Goal: Information Seeking & Learning: Check status

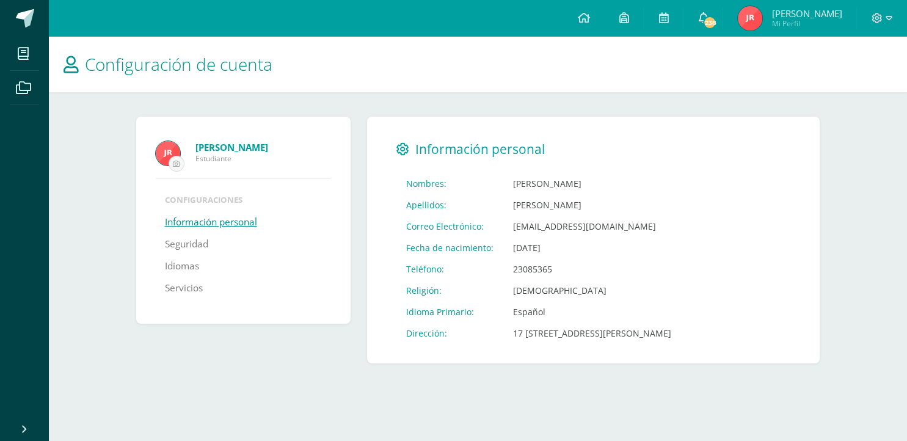
click at [708, 18] on icon at bounding box center [703, 17] width 10 height 11
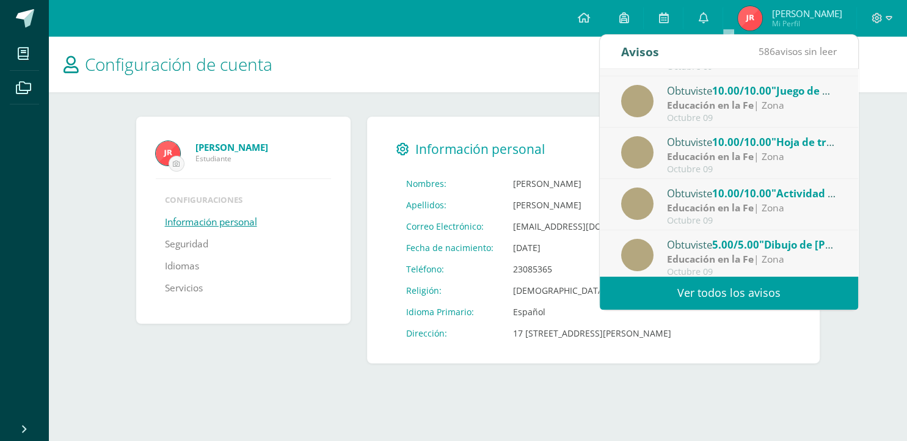
scroll to position [203, 0]
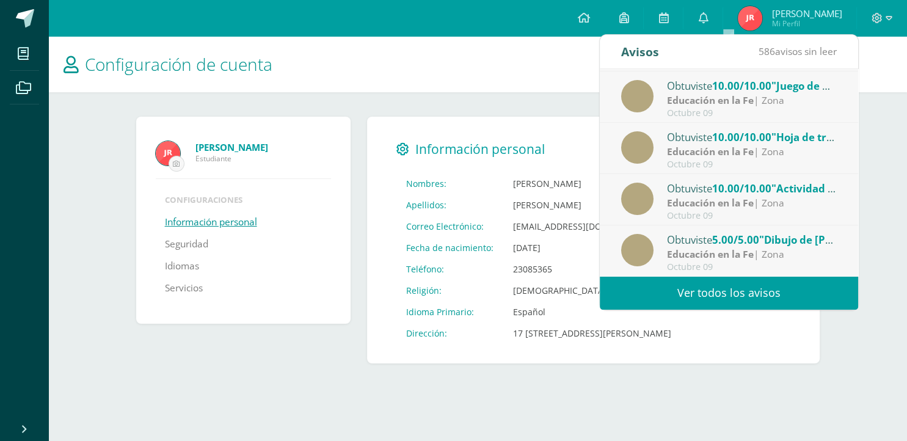
click at [739, 285] on link "Ver todos los avisos" at bounding box center [729, 293] width 258 height 34
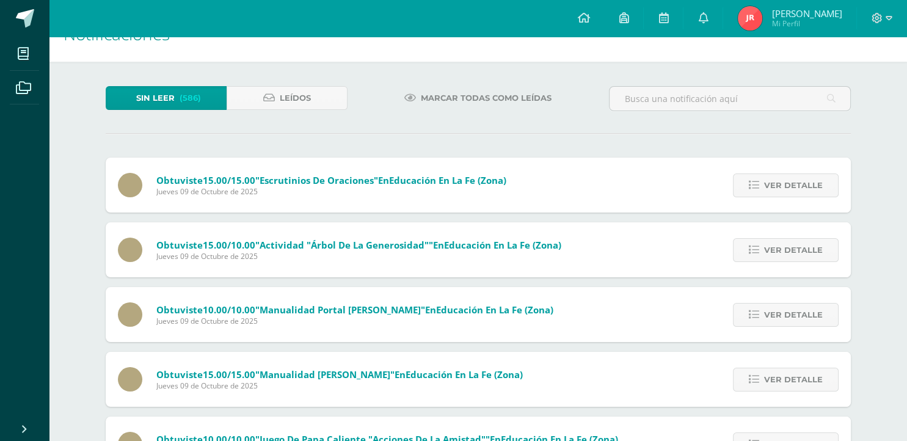
scroll to position [64, 0]
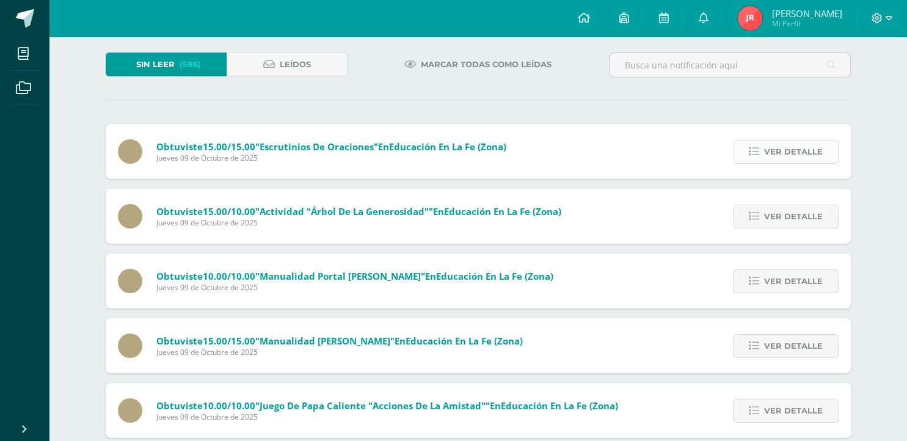
click at [791, 141] on span "Ver detalle" at bounding box center [793, 152] width 59 height 23
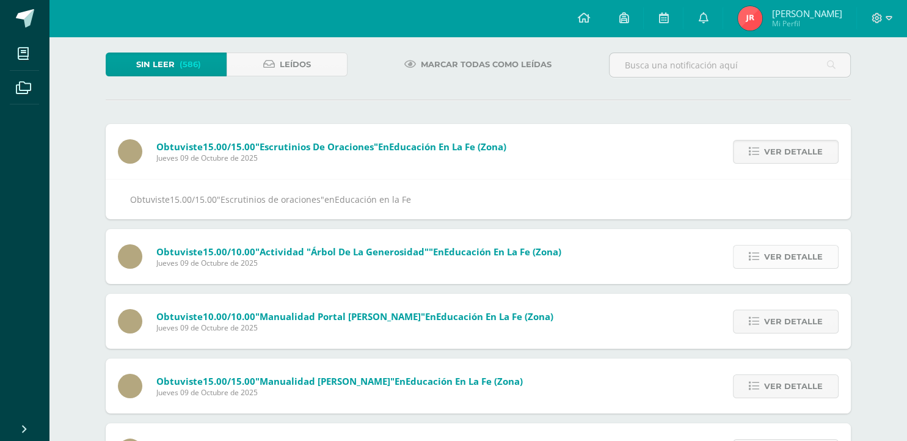
click at [788, 246] on span "Ver detalle" at bounding box center [793, 257] width 59 height 23
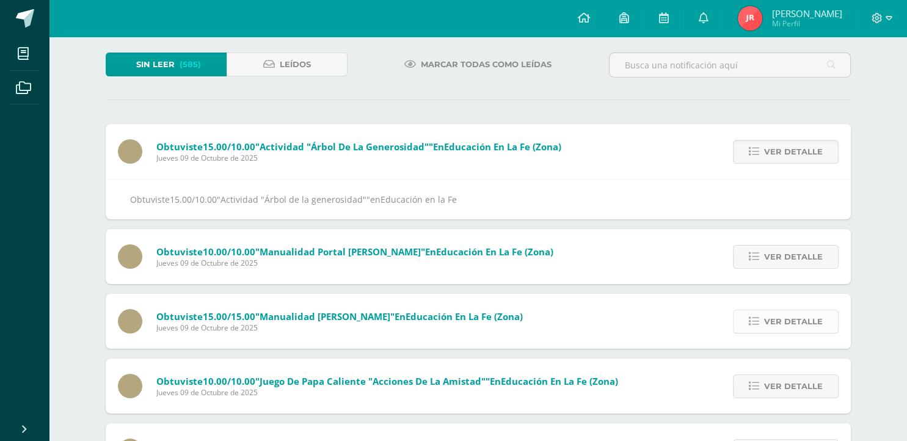
click at [781, 310] on span "Ver detalle" at bounding box center [793, 321] width 59 height 23
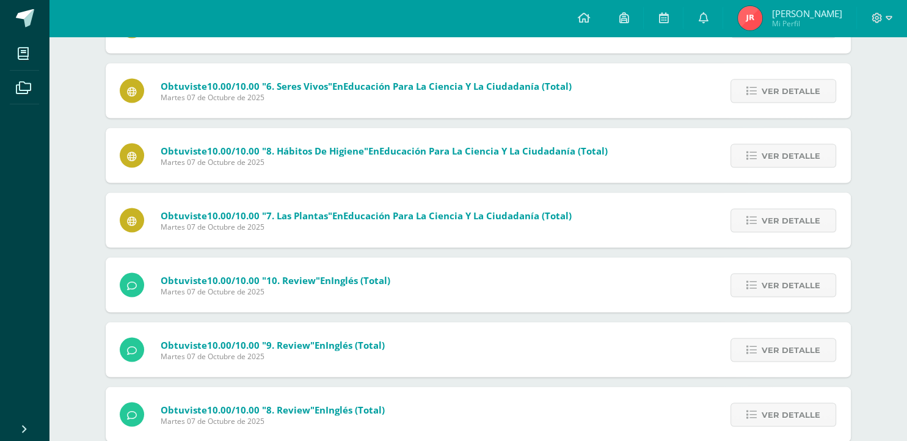
scroll to position [2260, 0]
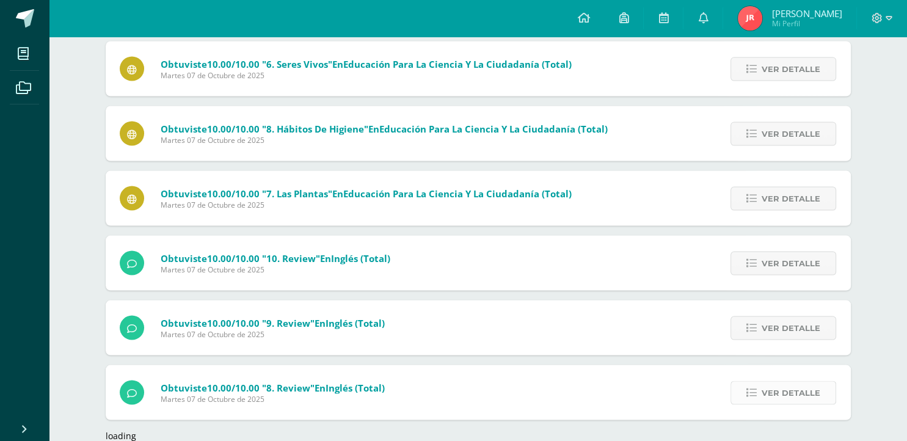
click at [801, 381] on span "Ver detalle" at bounding box center [791, 392] width 59 height 23
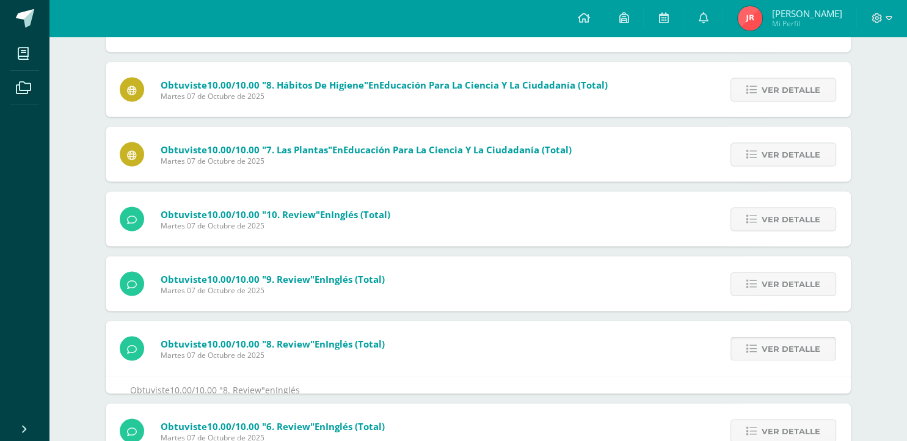
scroll to position [2155, 0]
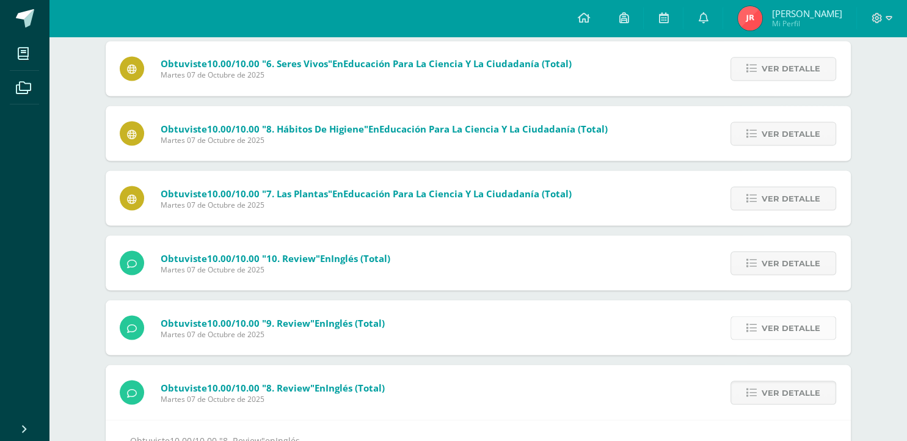
click at [788, 317] on span "Ver detalle" at bounding box center [791, 328] width 59 height 23
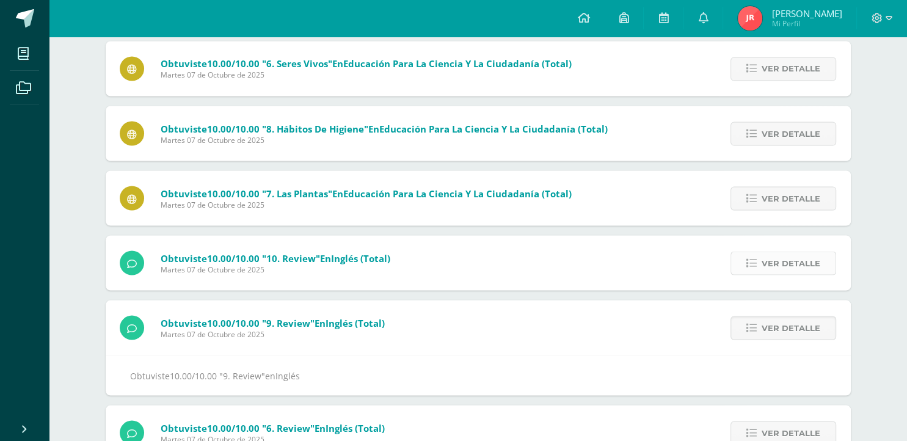
click at [783, 252] on span "Ver detalle" at bounding box center [791, 263] width 59 height 23
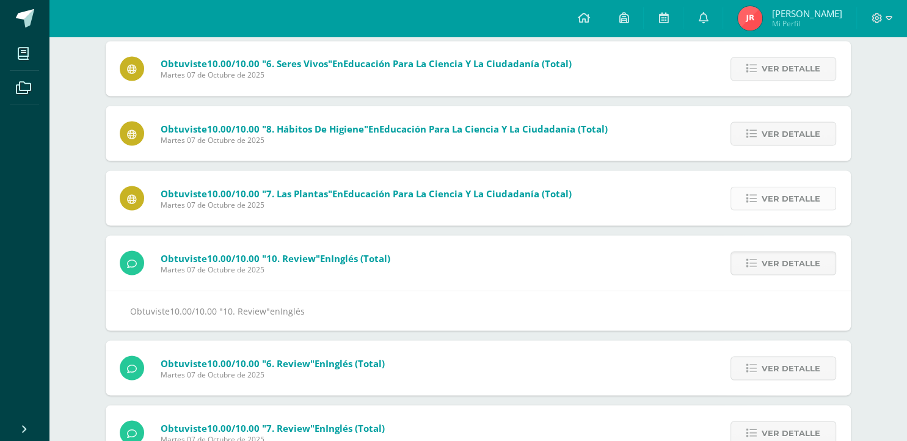
click at [786, 187] on span "Ver detalle" at bounding box center [791, 198] width 59 height 23
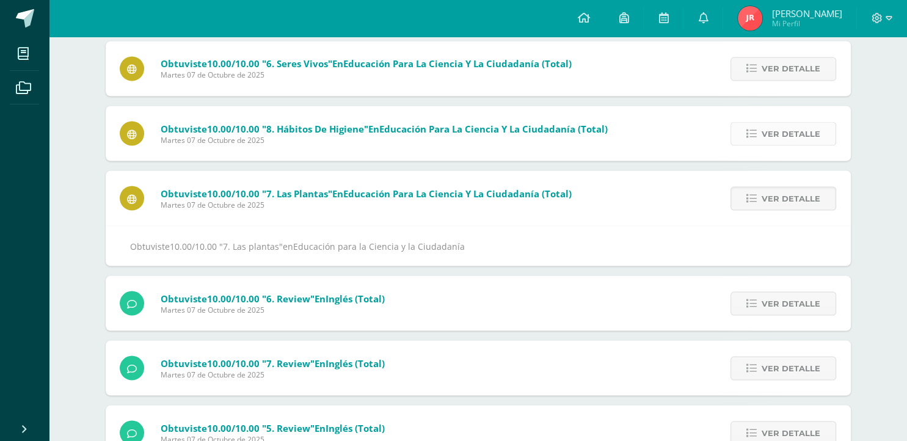
click at [783, 122] on span "Ver detalle" at bounding box center [791, 133] width 59 height 23
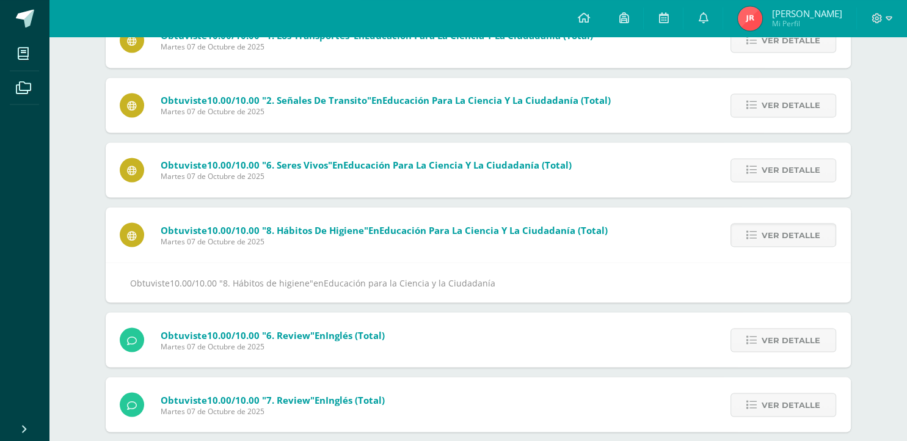
scroll to position [1962, 0]
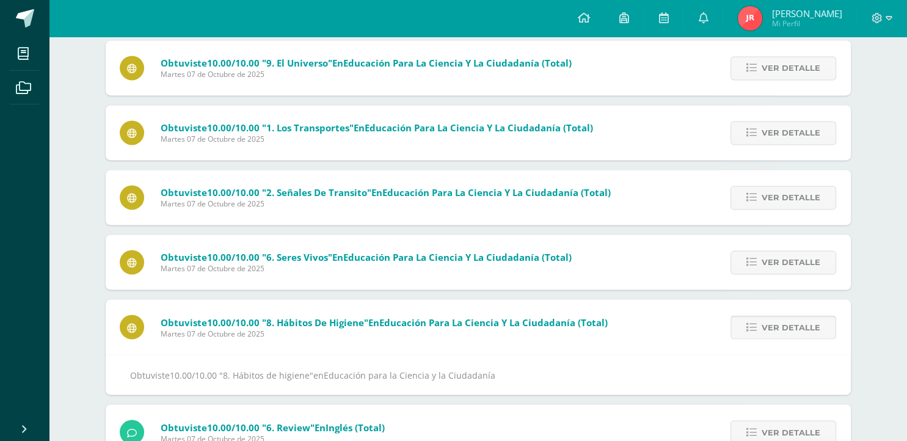
click at [785, 316] on span "Ver detalle" at bounding box center [791, 327] width 59 height 23
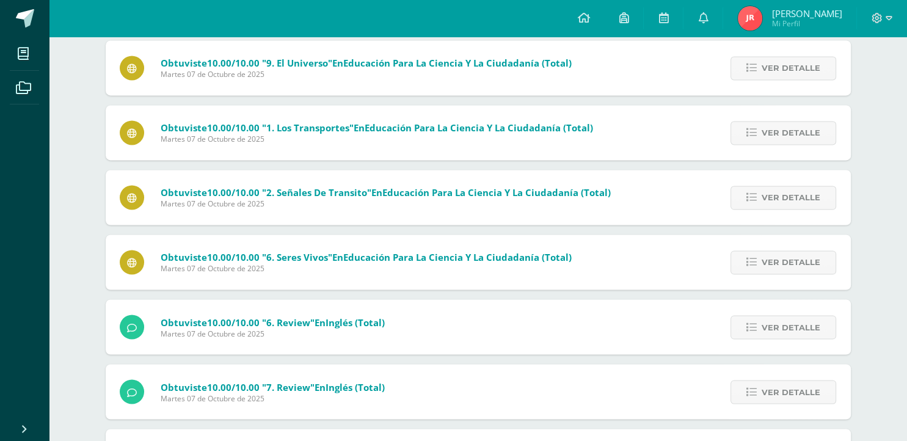
click at [785, 316] on span "Ver detalle" at bounding box center [791, 327] width 59 height 23
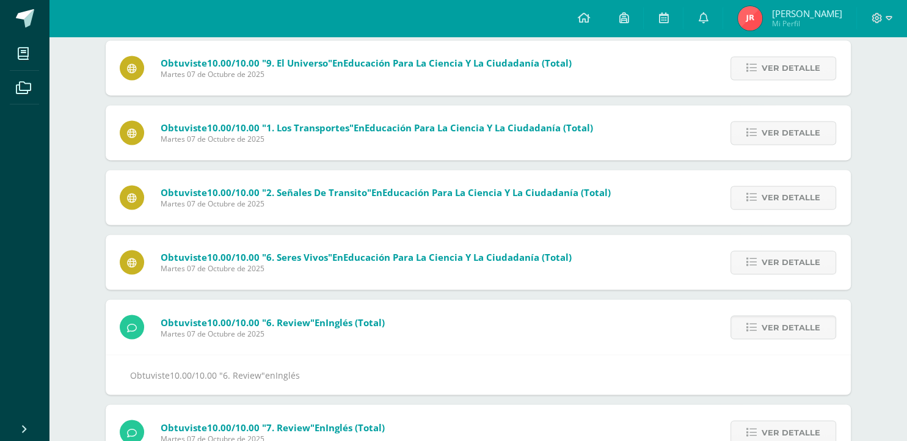
click at [785, 316] on span "Ver detalle" at bounding box center [791, 327] width 59 height 23
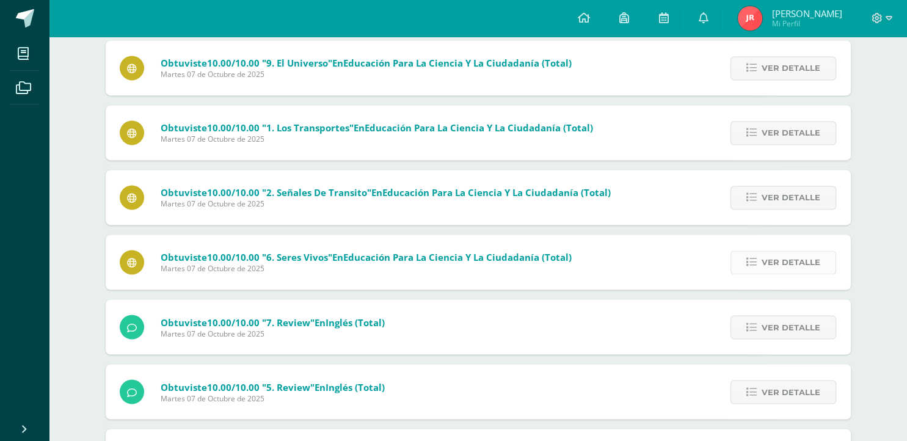
click at [775, 251] on span "Ver detalle" at bounding box center [791, 262] width 59 height 23
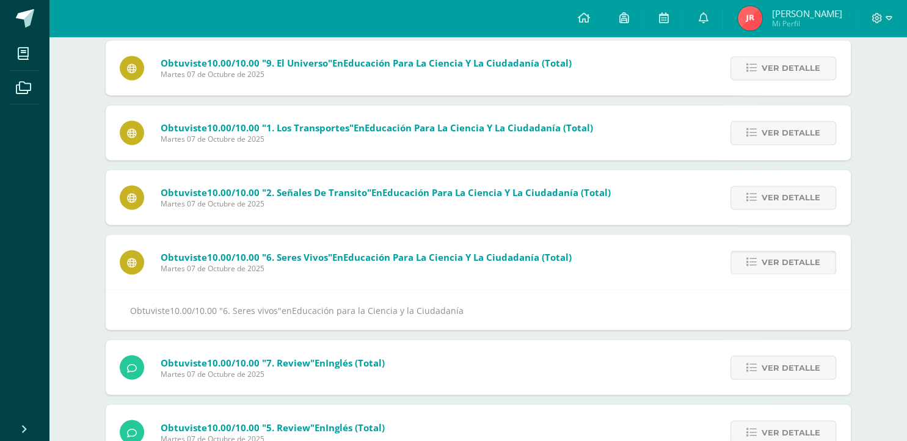
click at [774, 251] on span "Ver detalle" at bounding box center [791, 262] width 59 height 23
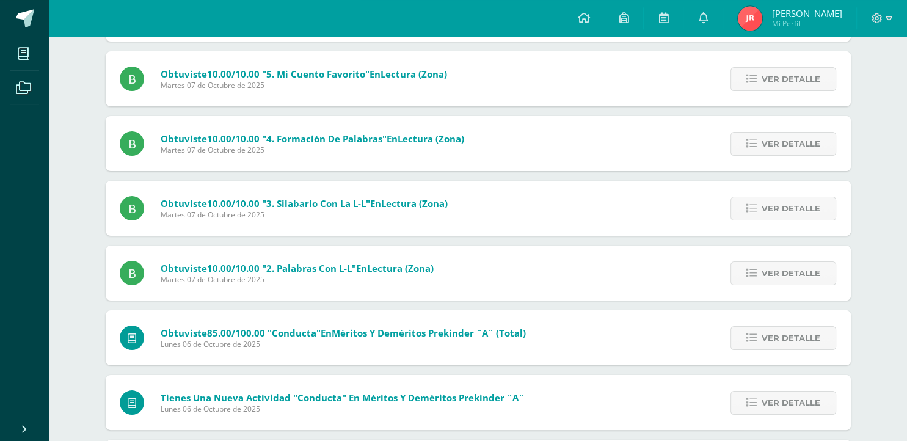
scroll to position [4680, 0]
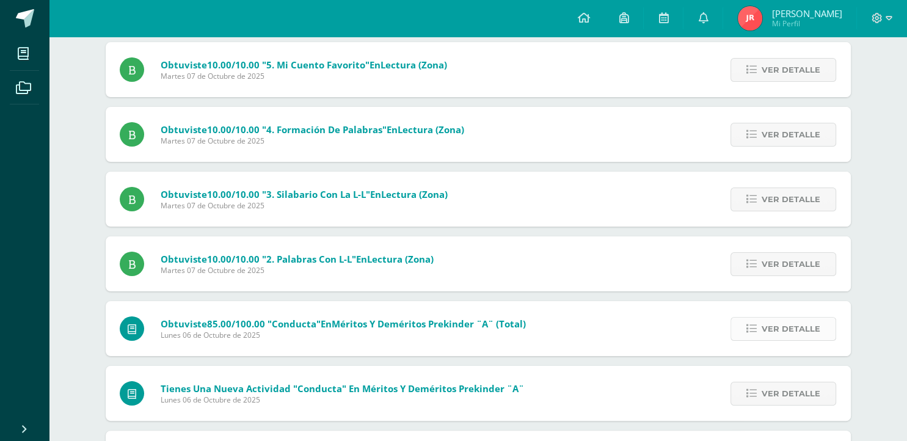
click at [762, 317] on link "Ver detalle" at bounding box center [784, 329] width 106 height 24
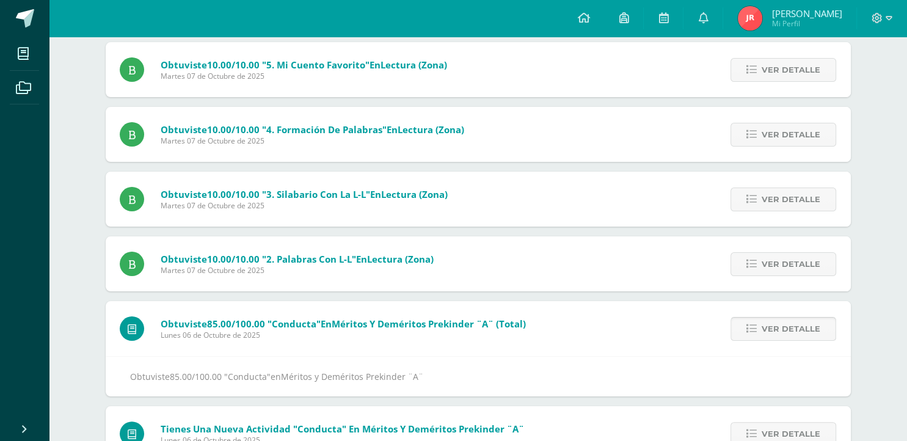
scroll to position [4745, 0]
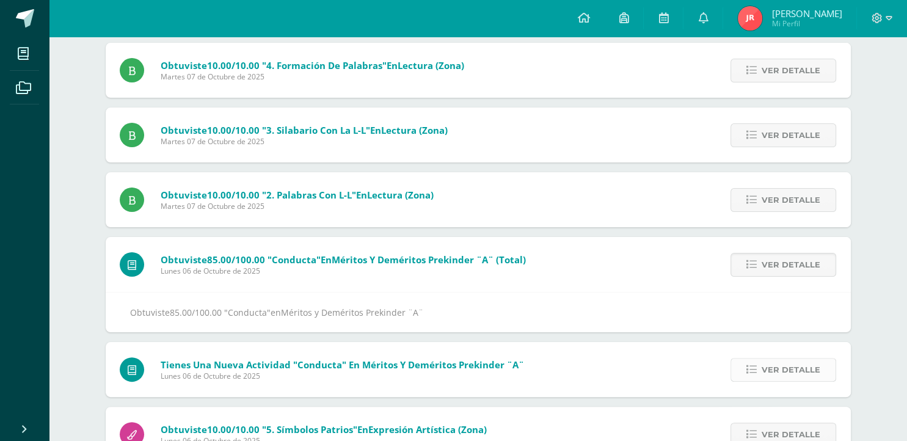
click at [762, 358] on link "Ver detalle" at bounding box center [784, 370] width 106 height 24
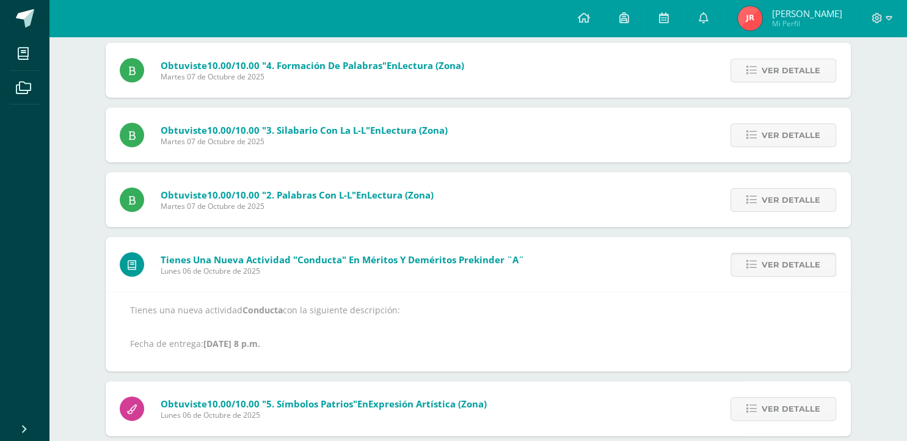
click at [762, 381] on div "Ver detalle" at bounding box center [782, 408] width 139 height 55
click at [763, 397] on link "Ver detalle" at bounding box center [784, 409] width 106 height 24
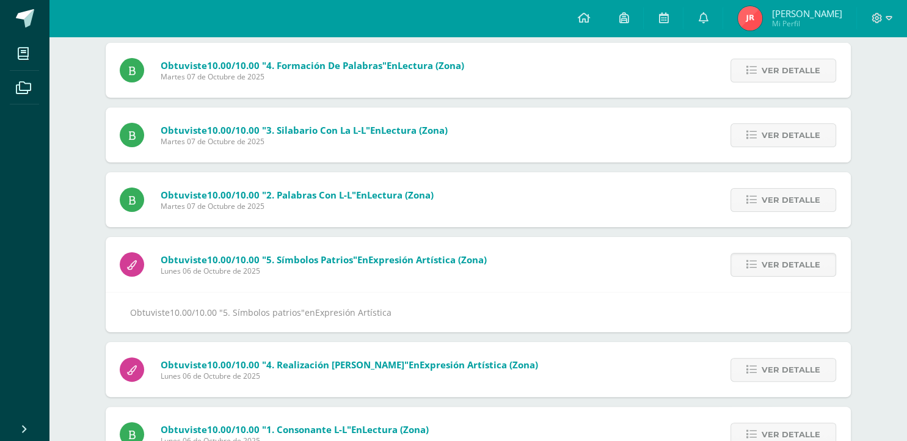
click at [761, 358] on link "Ver detalle" at bounding box center [784, 370] width 106 height 24
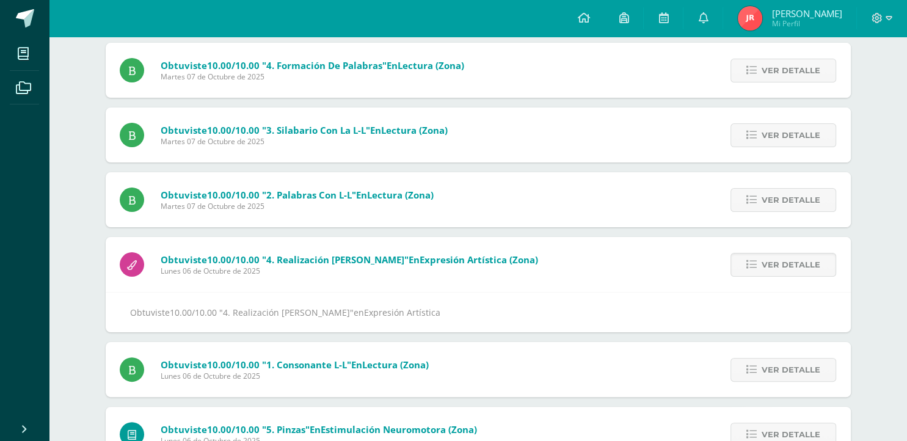
click at [768, 359] on span "Ver detalle" at bounding box center [791, 370] width 59 height 23
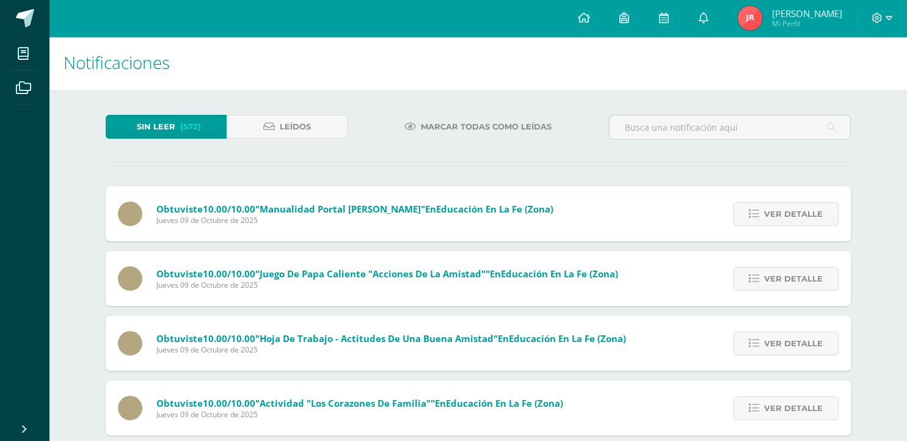
scroll to position [0, 0]
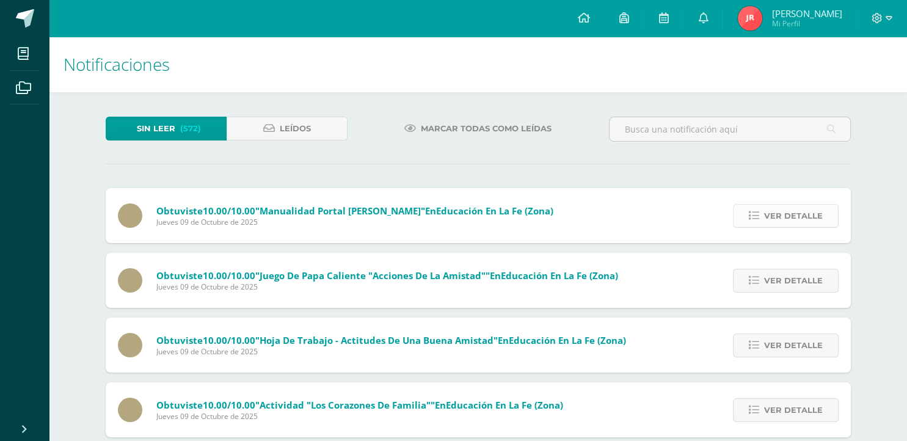
click at [779, 205] on span "Ver detalle" at bounding box center [793, 216] width 59 height 23
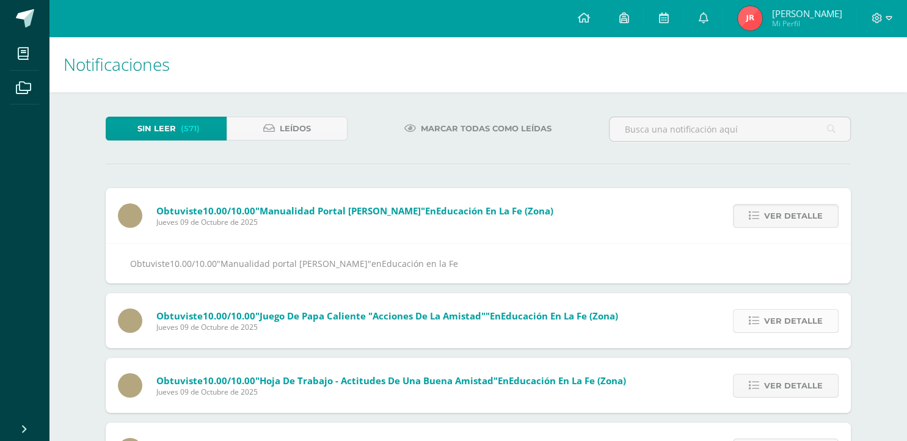
click at [803, 310] on span "Ver detalle" at bounding box center [793, 321] width 59 height 23
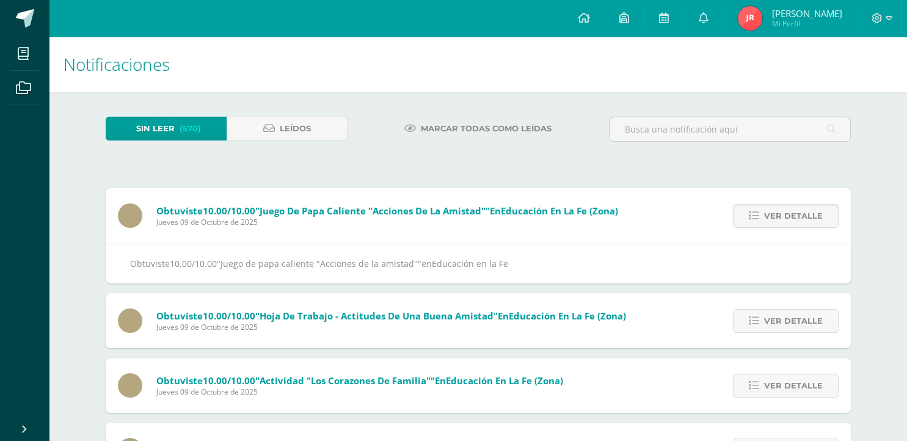
click at [777, 293] on div "Ver detalle" at bounding box center [783, 320] width 136 height 55
click at [776, 310] on span "Ver detalle" at bounding box center [793, 321] width 59 height 23
click at [777, 310] on span "Ver detalle" at bounding box center [793, 321] width 59 height 23
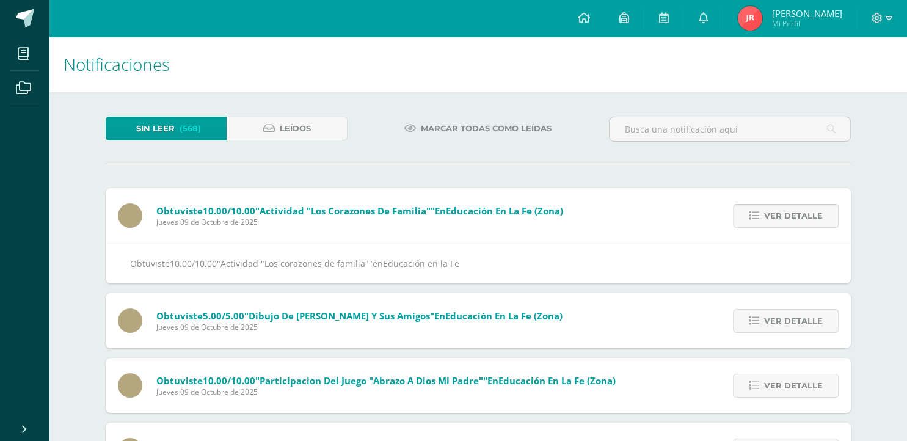
click at [777, 310] on span "Ver detalle" at bounding box center [793, 321] width 59 height 23
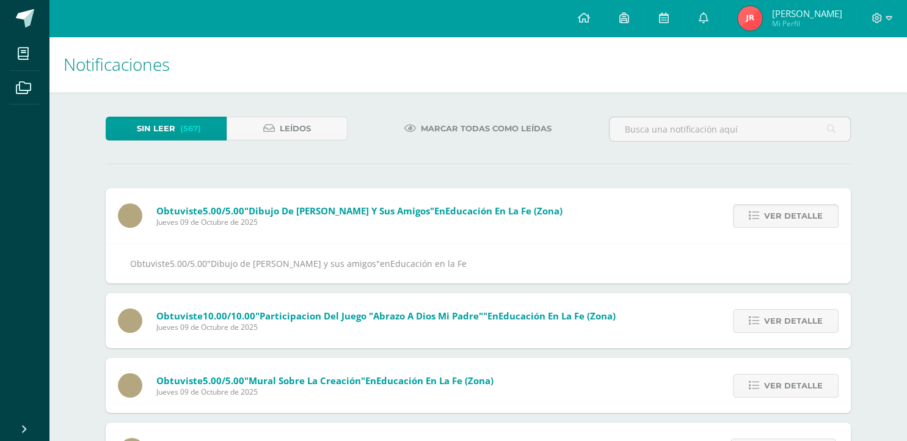
click at [777, 310] on span "Ver detalle" at bounding box center [793, 321] width 59 height 23
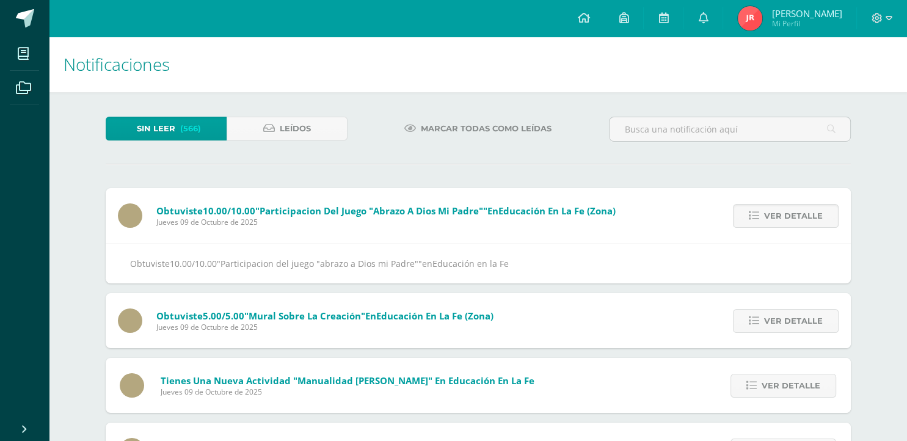
click at [777, 310] on span "Ver detalle" at bounding box center [793, 321] width 59 height 23
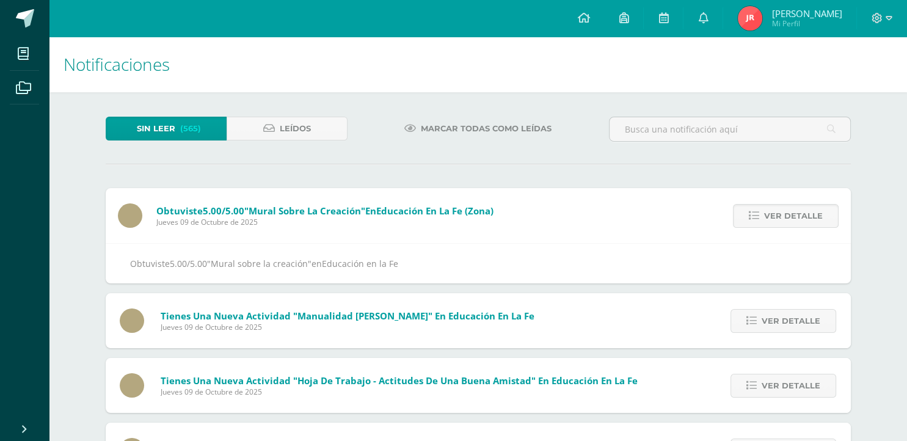
click at [777, 310] on span "Ver detalle" at bounding box center [791, 321] width 59 height 23
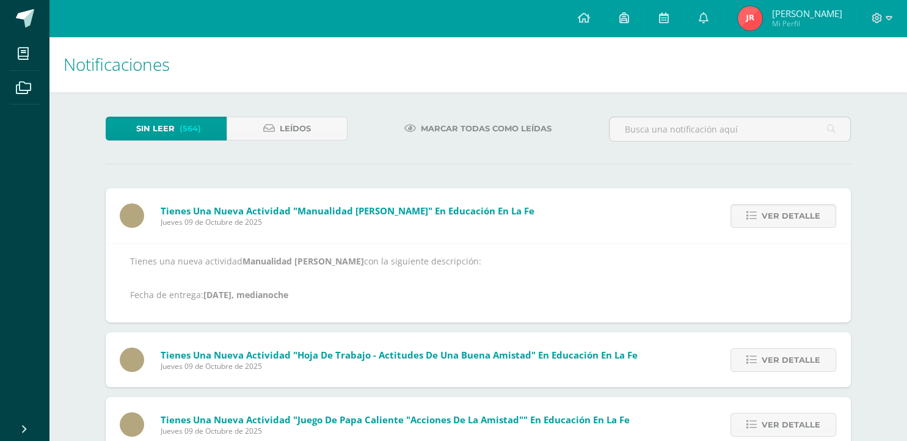
click at [777, 332] on div "Ver detalle" at bounding box center [782, 359] width 139 height 55
click at [776, 205] on span "Ver detalle" at bounding box center [791, 216] width 59 height 23
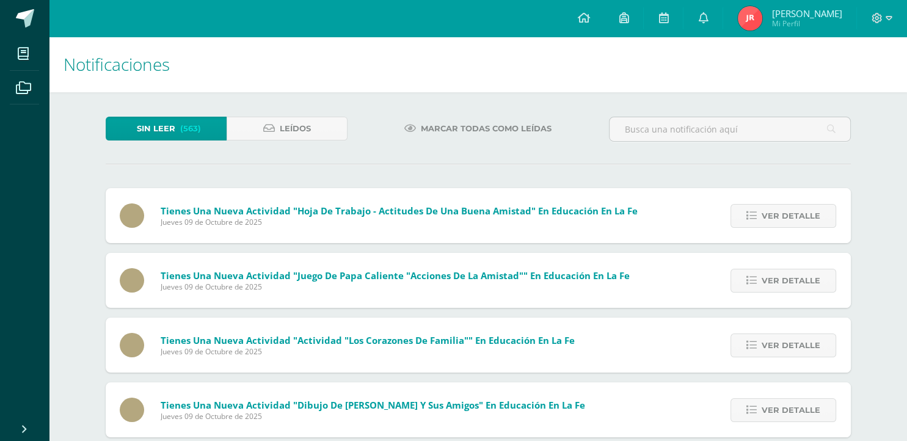
click at [775, 205] on span "Ver detalle" at bounding box center [791, 216] width 59 height 23
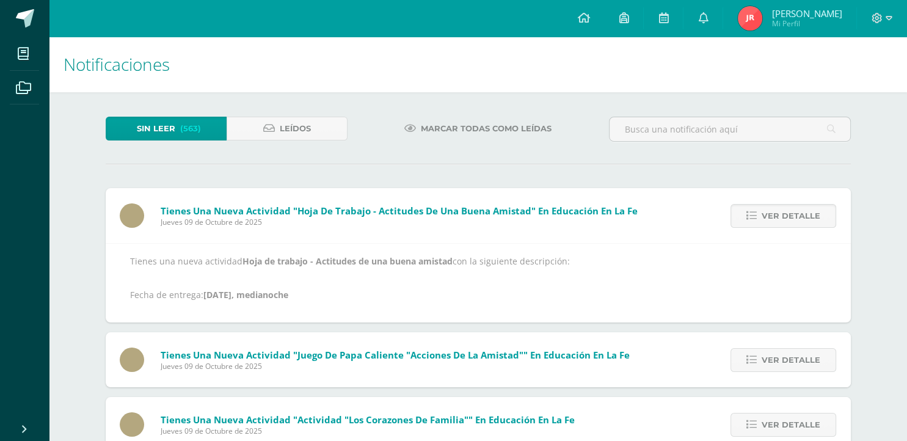
click at [775, 205] on span "Ver detalle" at bounding box center [791, 216] width 59 height 23
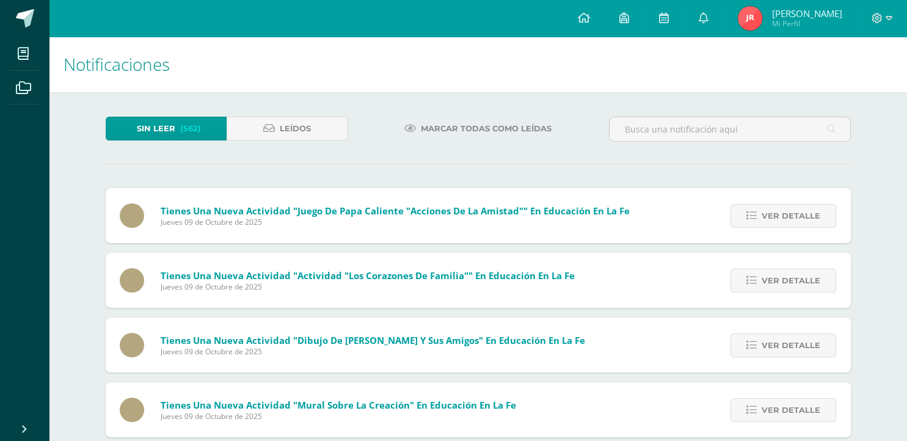
click at [775, 205] on span "Ver detalle" at bounding box center [791, 216] width 59 height 23
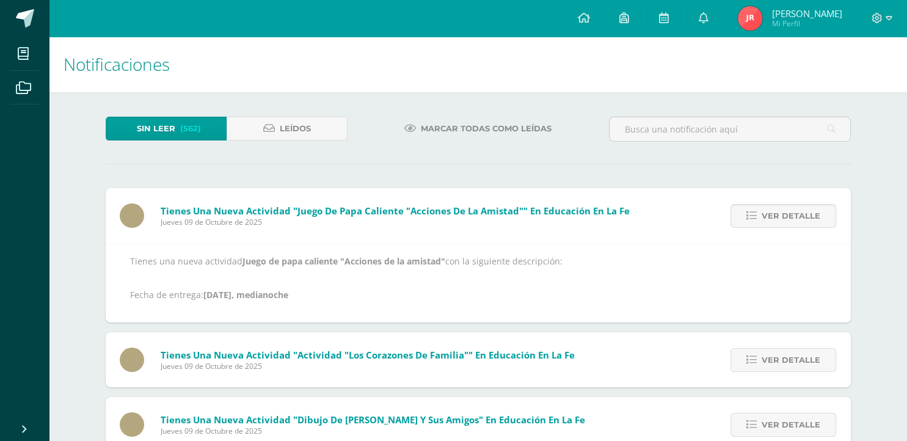
click at [775, 205] on span "Ver detalle" at bounding box center [791, 216] width 59 height 23
